Goal: Transaction & Acquisition: Purchase product/service

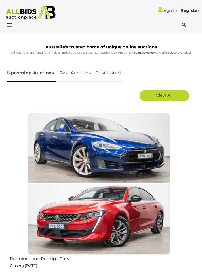
scroll to position [555, 0]
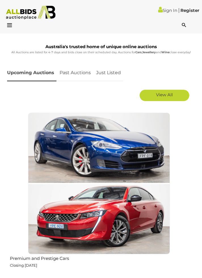
click at [128, 148] on img at bounding box center [99, 184] width 142 height 142
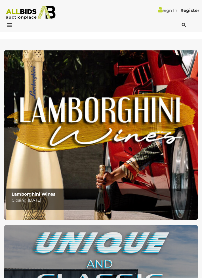
click at [10, 25] on icon at bounding box center [8, 25] width 8 height 6
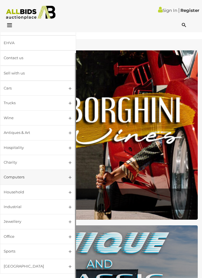
click at [69, 178] on link "Computers" at bounding box center [38, 177] width 76 height 15
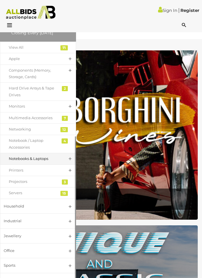
click at [68, 158] on link "Notebooks & Laptops" at bounding box center [38, 159] width 76 height 12
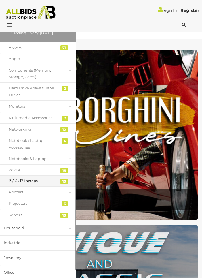
click at [38, 181] on div "i3 / i5 / i7 Laptops" at bounding box center [34, 181] width 50 height 6
click at [38, 180] on div "i3 / i5 / i7 Laptops" at bounding box center [34, 181] width 50 height 6
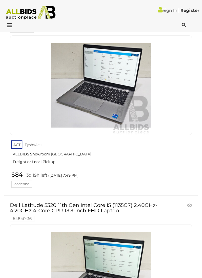
scroll to position [1461, 0]
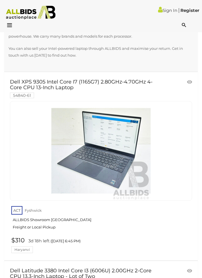
click at [129, 242] on link "$310 3d 18h left ([DATE] 6:45 PM) [GEOGRAPHIC_DATA]" at bounding box center [101, 245] width 183 height 16
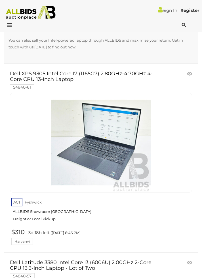
scroll to position [82, 0]
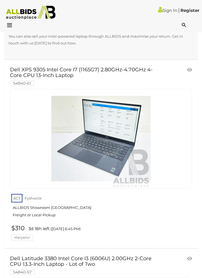
scroll to position [82, 0]
click at [12, 26] on icon at bounding box center [8, 25] width 8 height 6
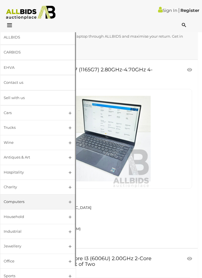
click at [71, 202] on link "Computers" at bounding box center [38, 202] width 76 height 15
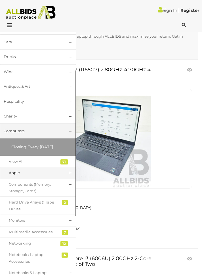
click at [69, 173] on link "Apple" at bounding box center [38, 173] width 76 height 12
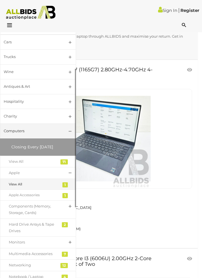
click at [56, 183] on div "View All" at bounding box center [34, 184] width 50 height 6
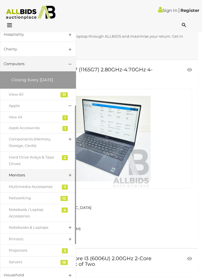
click at [69, 174] on link "Monitors" at bounding box center [38, 176] width 76 height 12
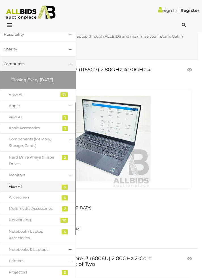
click at [22, 185] on div "View All" at bounding box center [34, 187] width 50 height 6
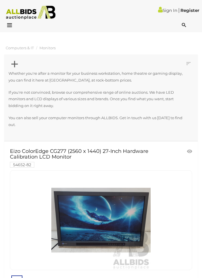
click at [22, 47] on span "Computers & IT" at bounding box center [20, 48] width 28 height 5
